Goal: Information Seeking & Learning: Find specific fact

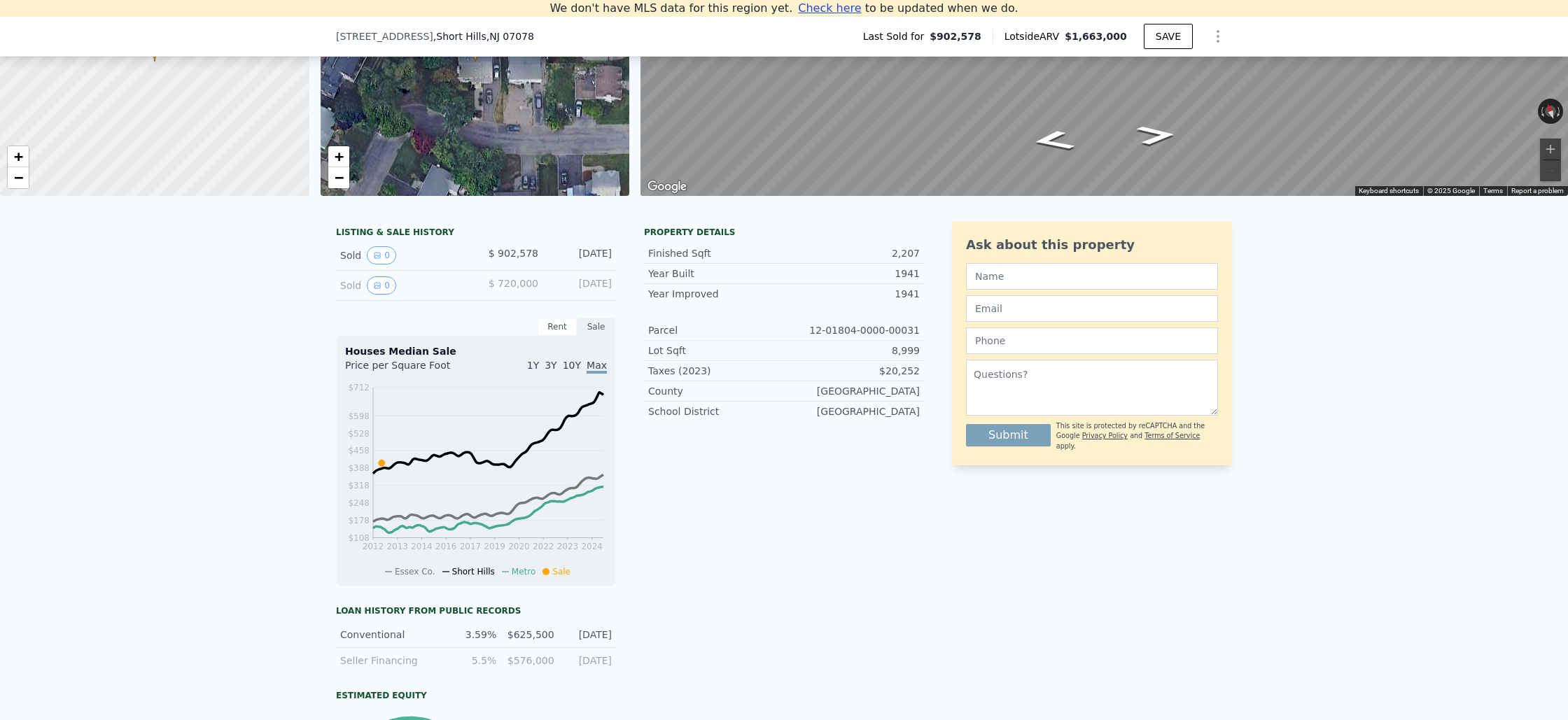
scroll to position [167, 0]
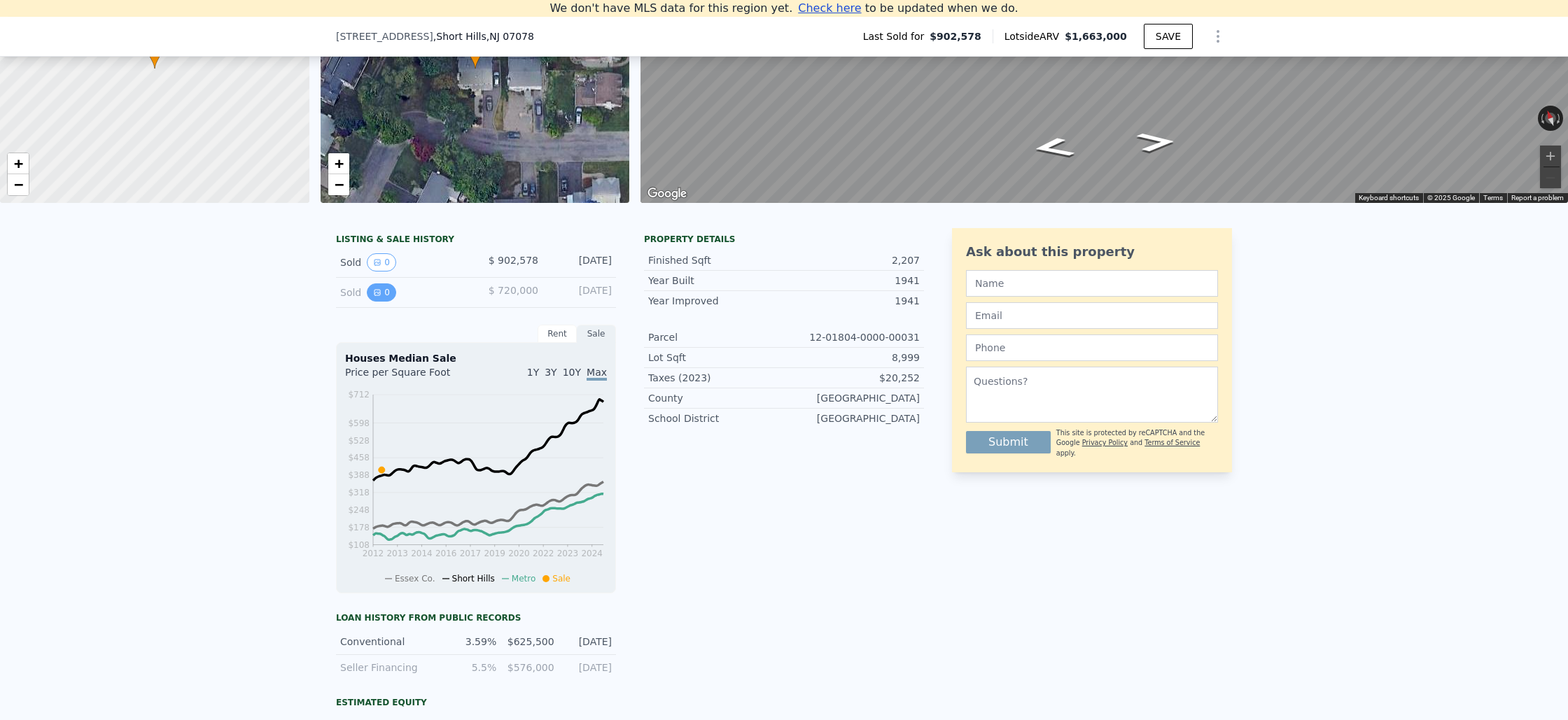
click at [385, 293] on button "0" at bounding box center [382, 293] width 29 height 18
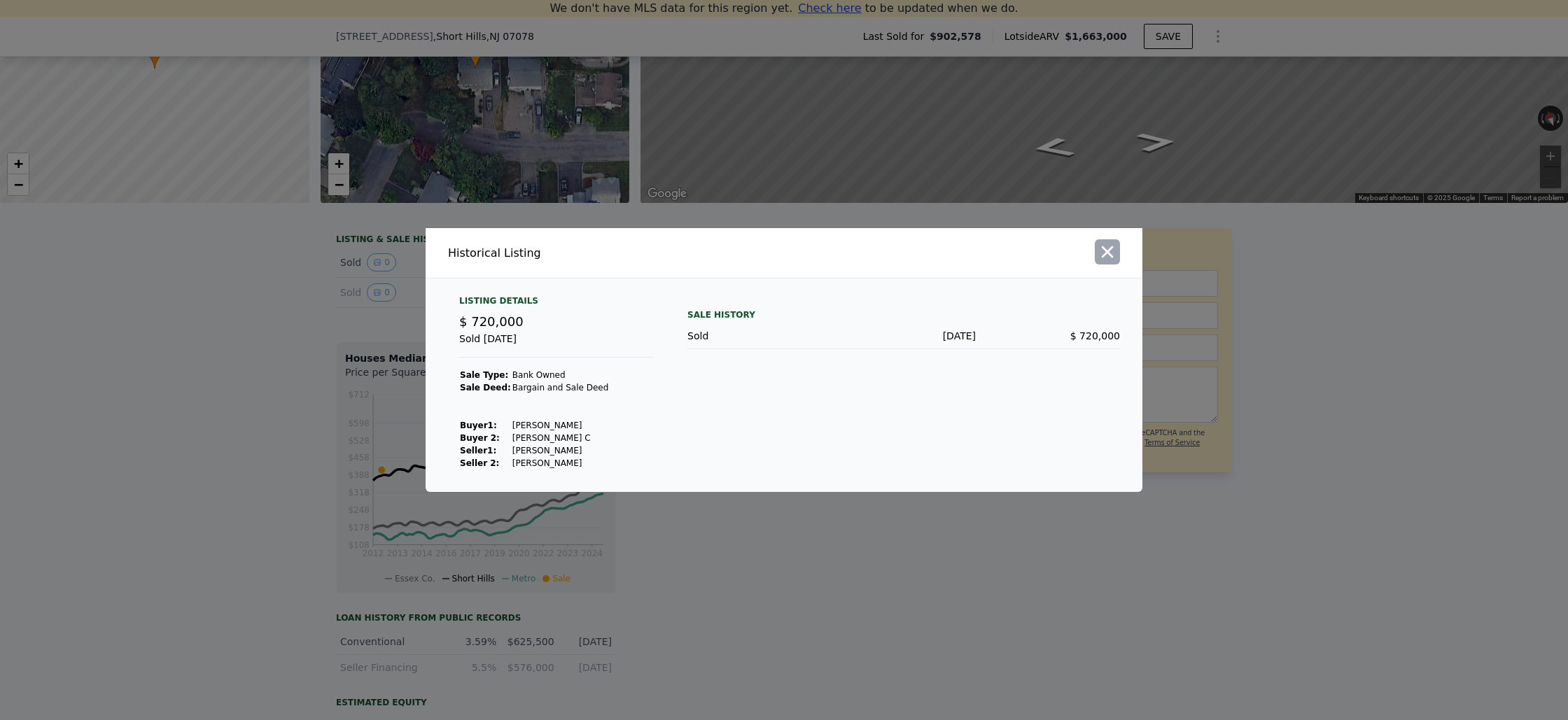
click at [1106, 255] on icon "button" at bounding box center [1106, 251] width 19 height 19
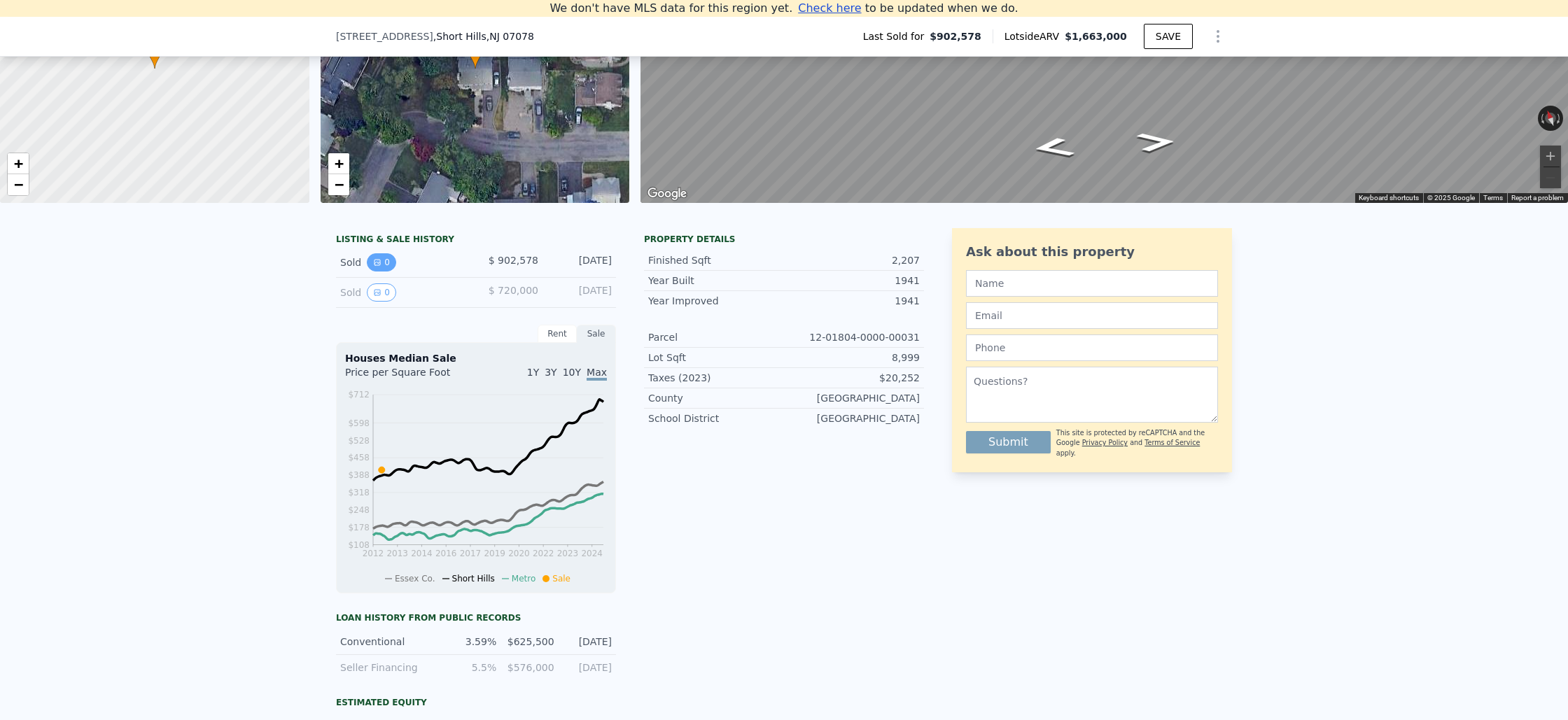
click at [385, 260] on button "0" at bounding box center [382, 262] width 29 height 18
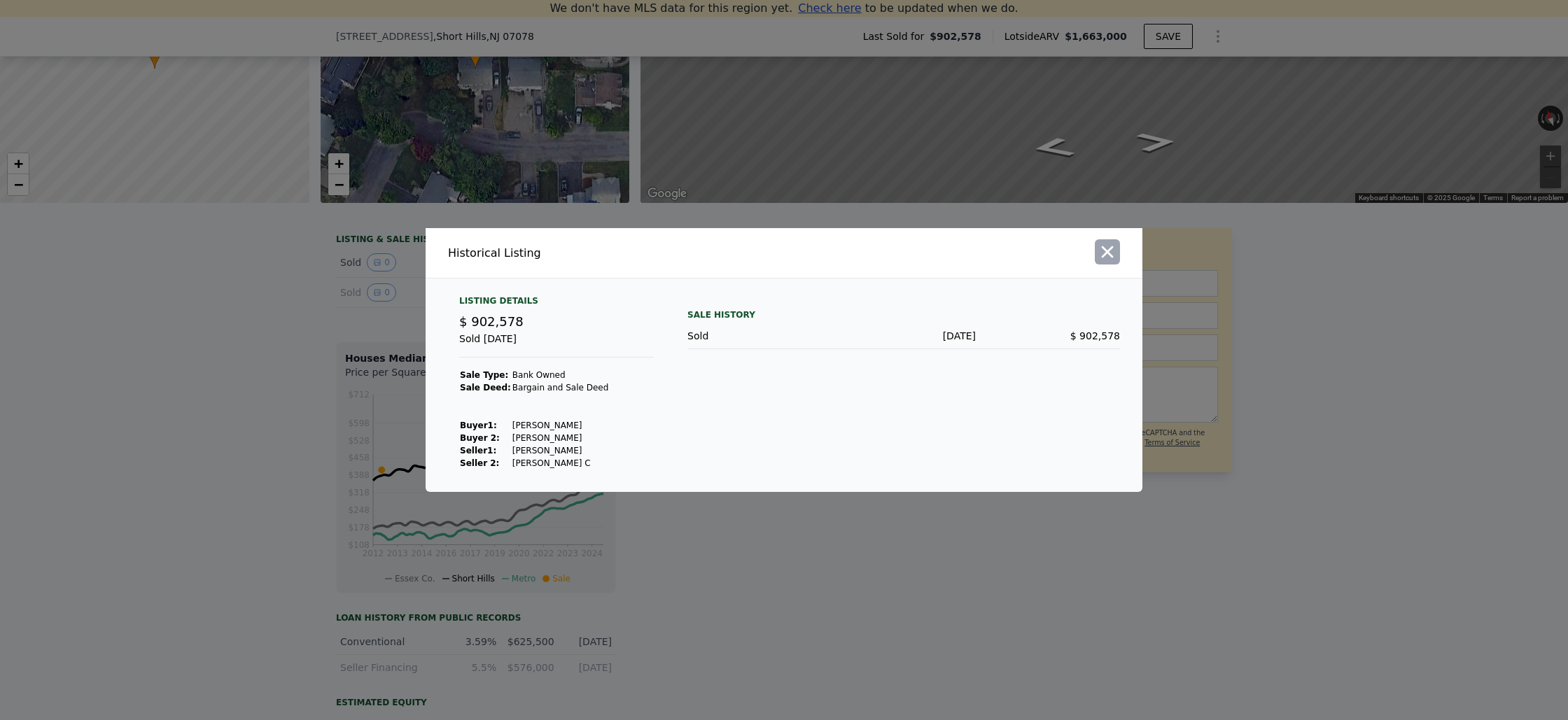
click at [1113, 257] on icon "button" at bounding box center [1106, 251] width 19 height 19
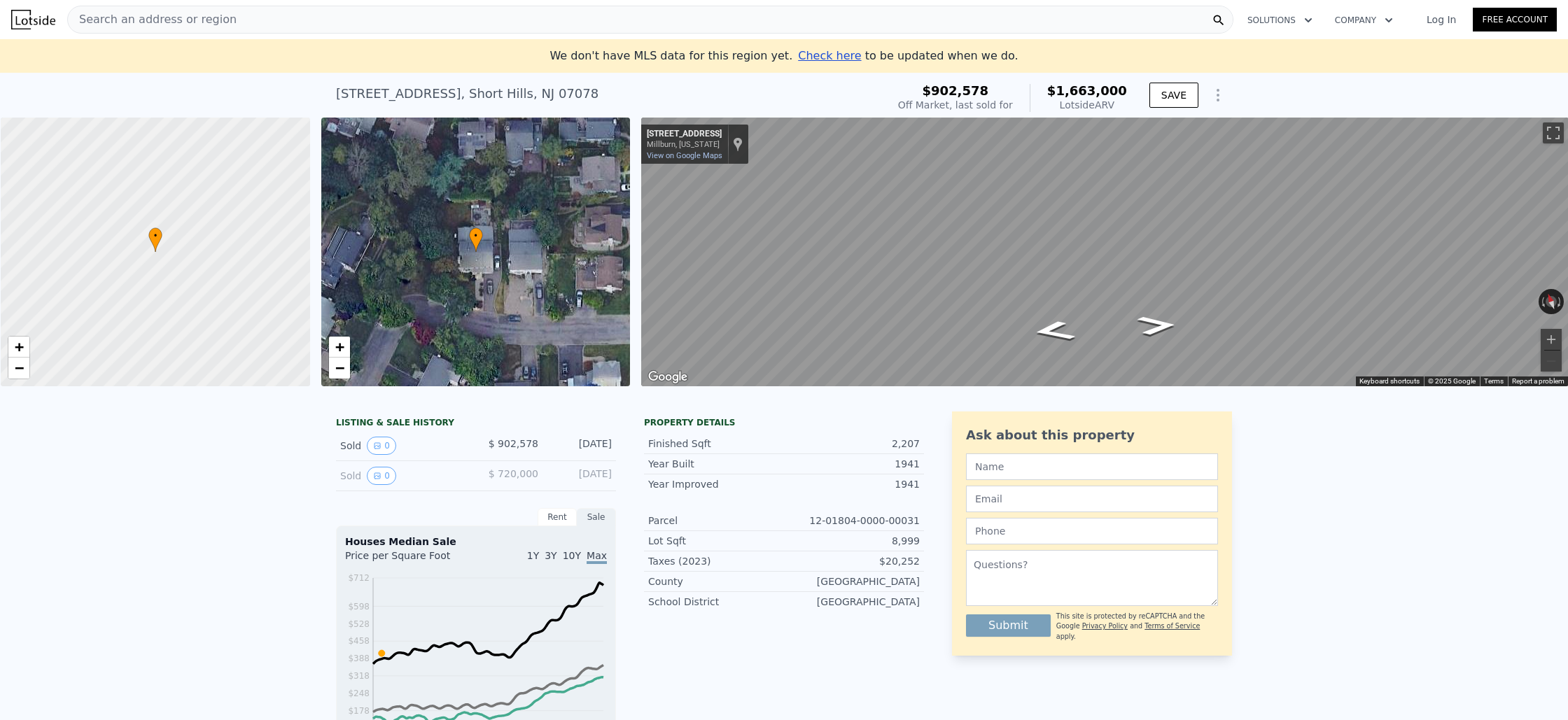
scroll to position [0, 6]
click at [1156, 323] on icon "Go East, Elmwood Pl" at bounding box center [1156, 325] width 72 height 28
click at [1156, 323] on icon "Go East, Elmwood Pl" at bounding box center [1154, 322] width 86 height 31
click at [1043, 327] on icon "Go West, Elmwood Pl" at bounding box center [1054, 333] width 86 height 31
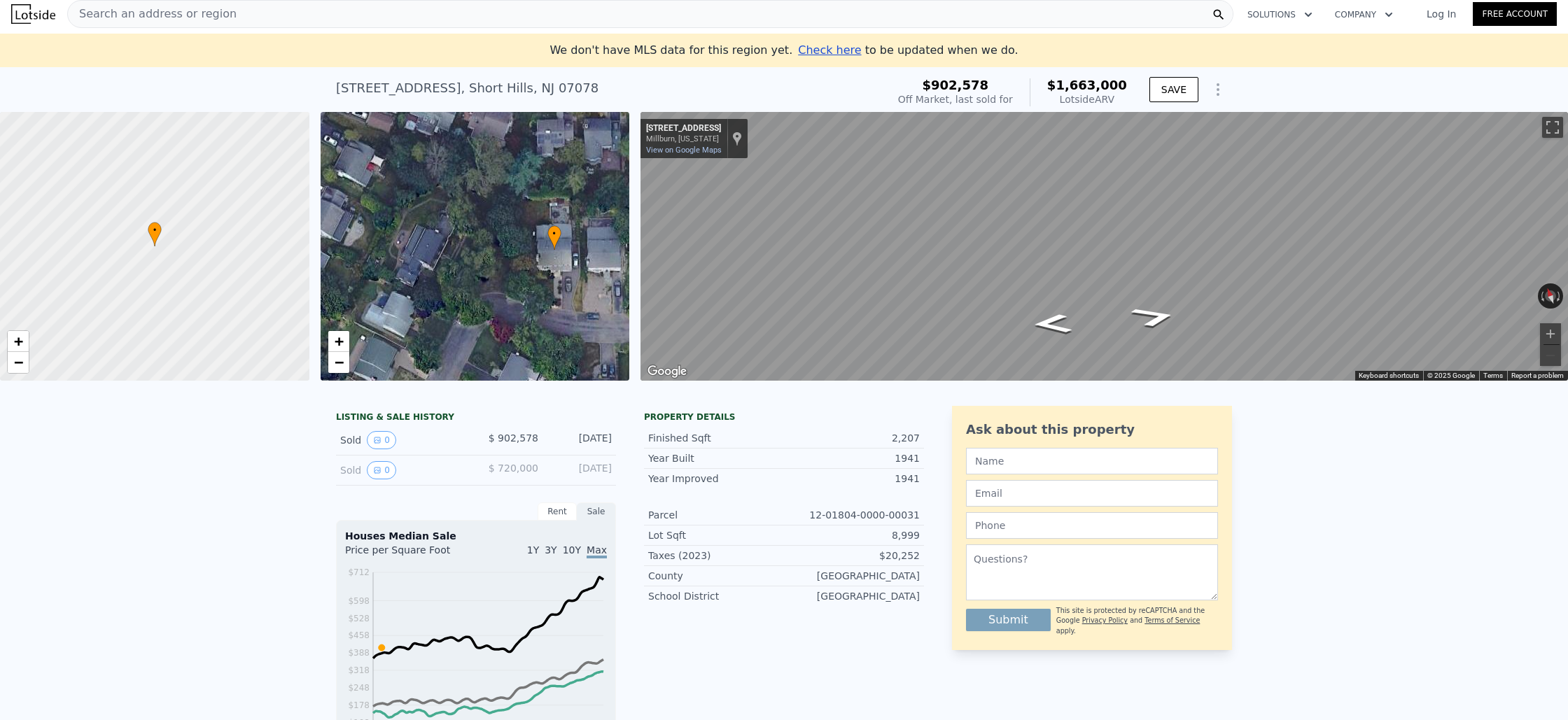
drag, startPoint x: 540, startPoint y: 279, endPoint x: 606, endPoint y: 282, distance: 66.1
click at [606, 282] on div "• + −" at bounding box center [474, 246] width 309 height 269
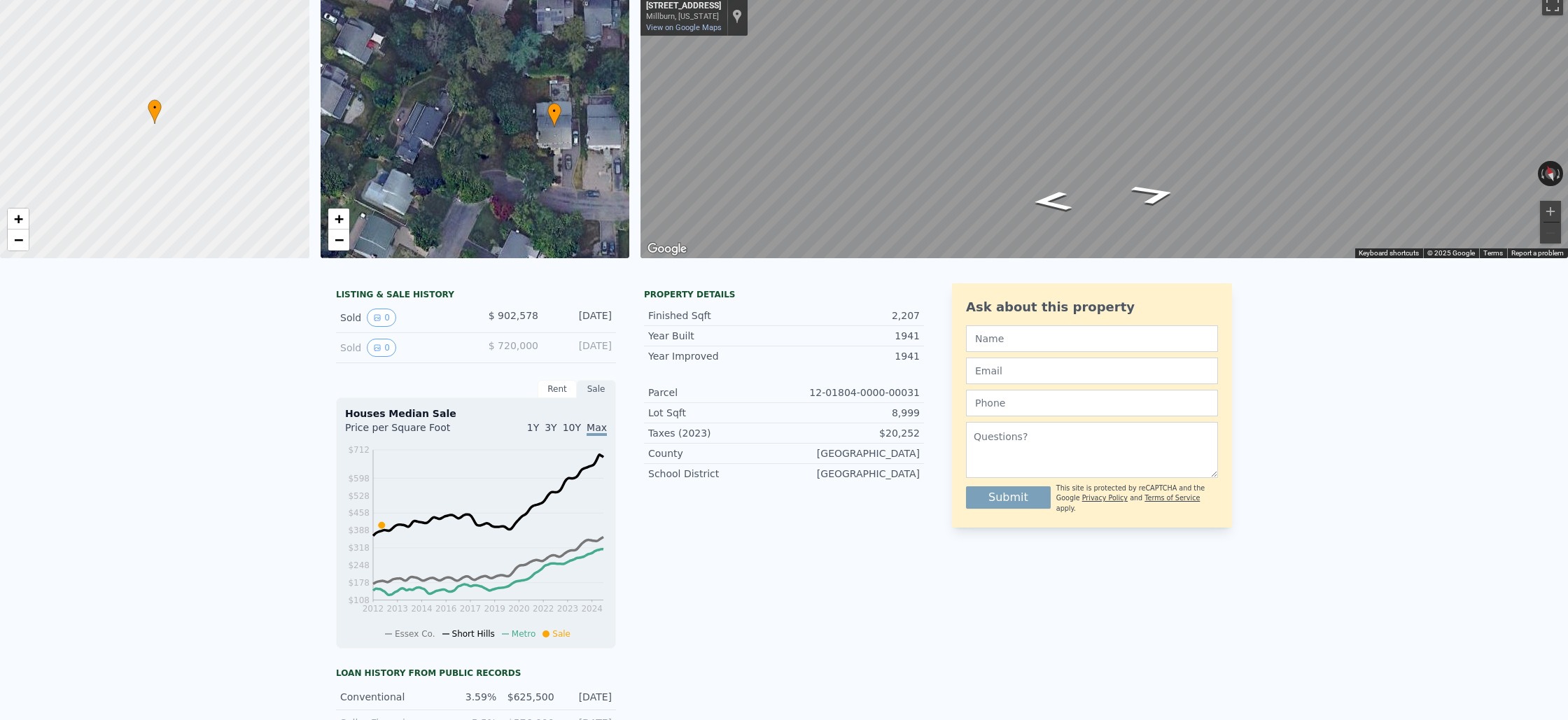
scroll to position [17, 0]
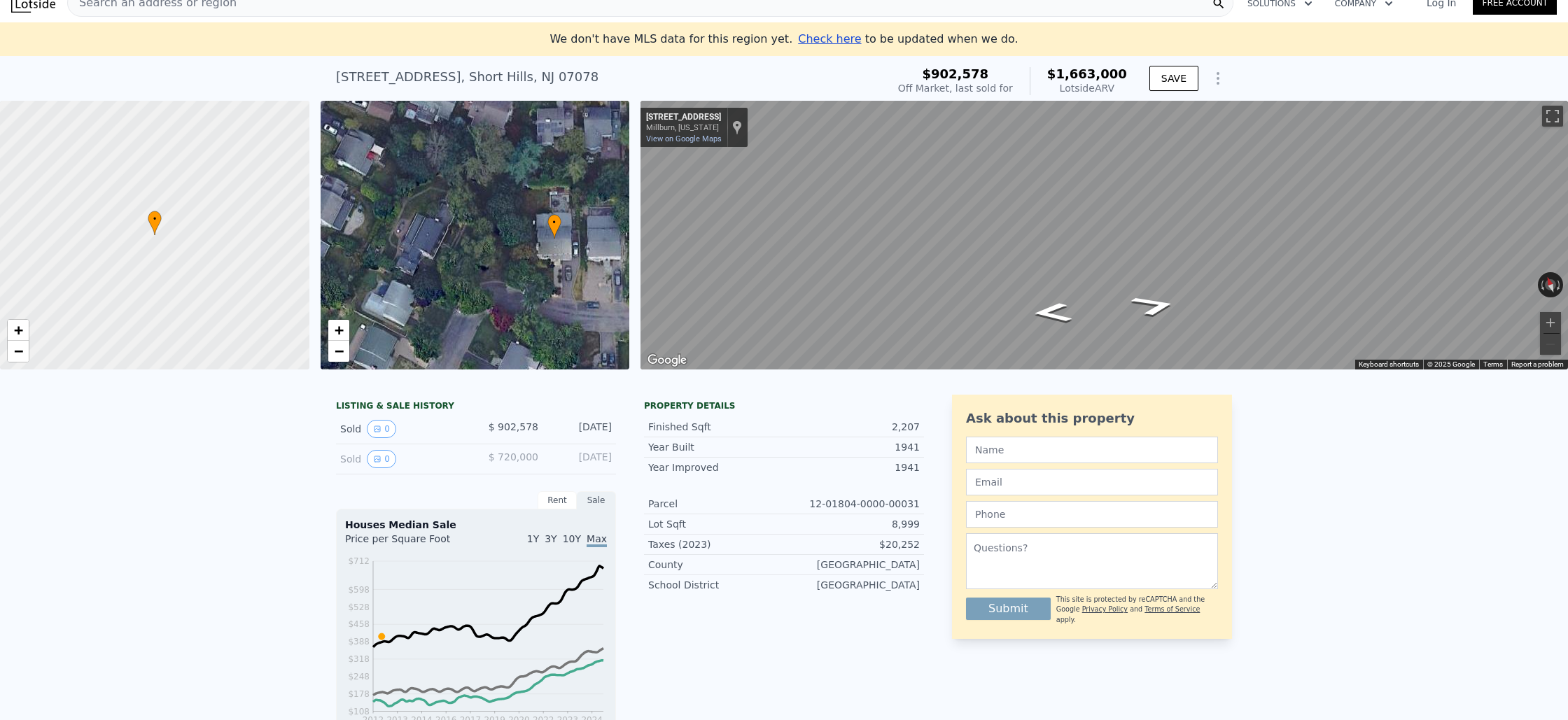
drag, startPoint x: 613, startPoint y: 459, endPoint x: 548, endPoint y: 460, distance: 65.0
click at [548, 460] on div "Sold 0 $ 720,000 [DATE]" at bounding box center [475, 459] width 280 height 30
copy div "[DATE]"
